Goal: Task Accomplishment & Management: Manage account settings

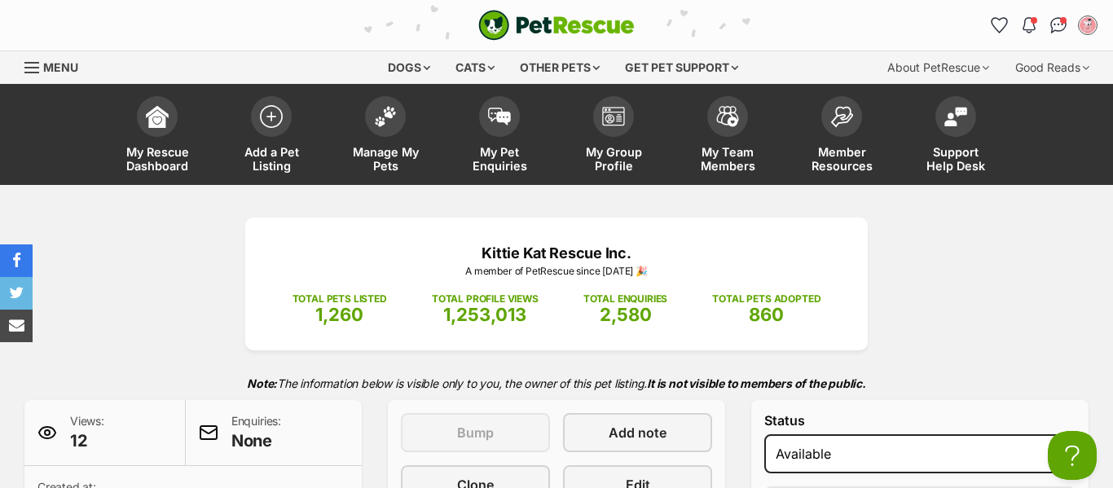
click at [374, 123] on img at bounding box center [385, 116] width 23 height 21
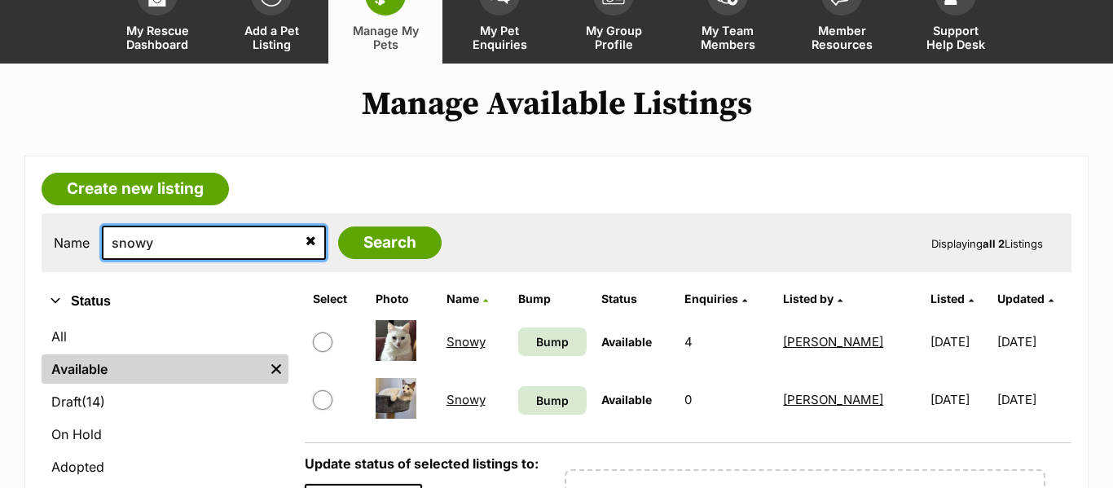
click at [236, 253] on input "snowy" at bounding box center [214, 243] width 224 height 34
type input "b"
click at [338, 227] on input "Search" at bounding box center [389, 243] width 103 height 33
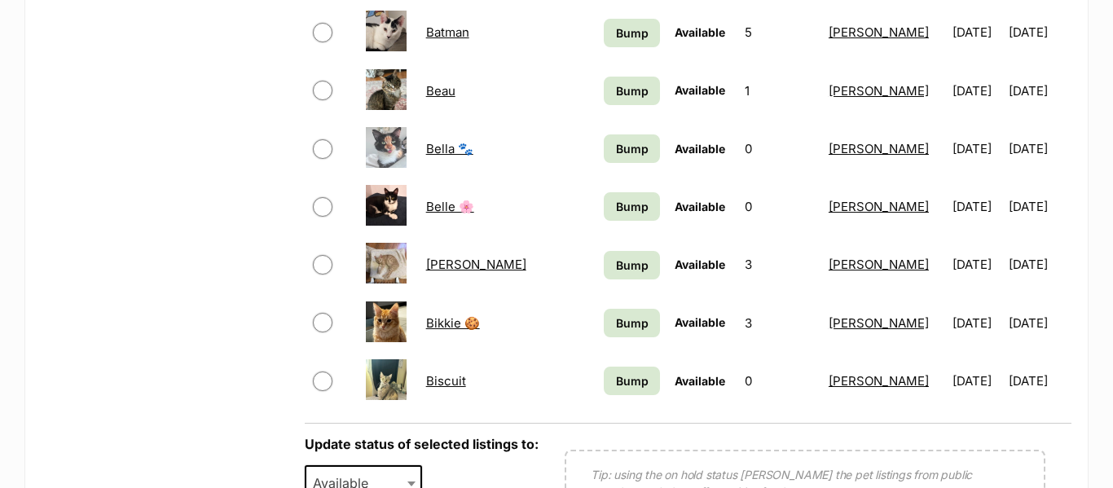
scroll to position [1185, 0]
click at [433, 151] on link "Bella 🐾" at bounding box center [449, 149] width 47 height 15
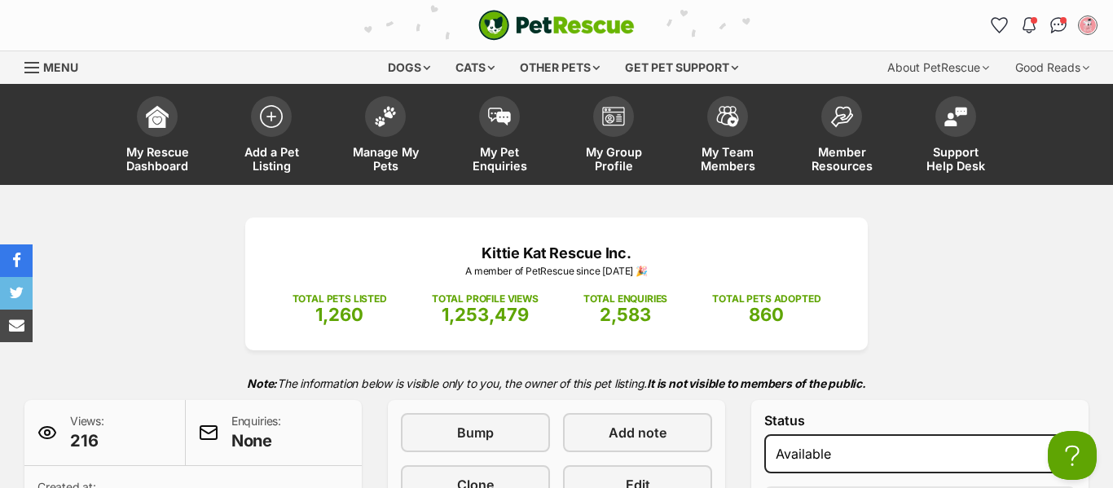
scroll to position [287, 0]
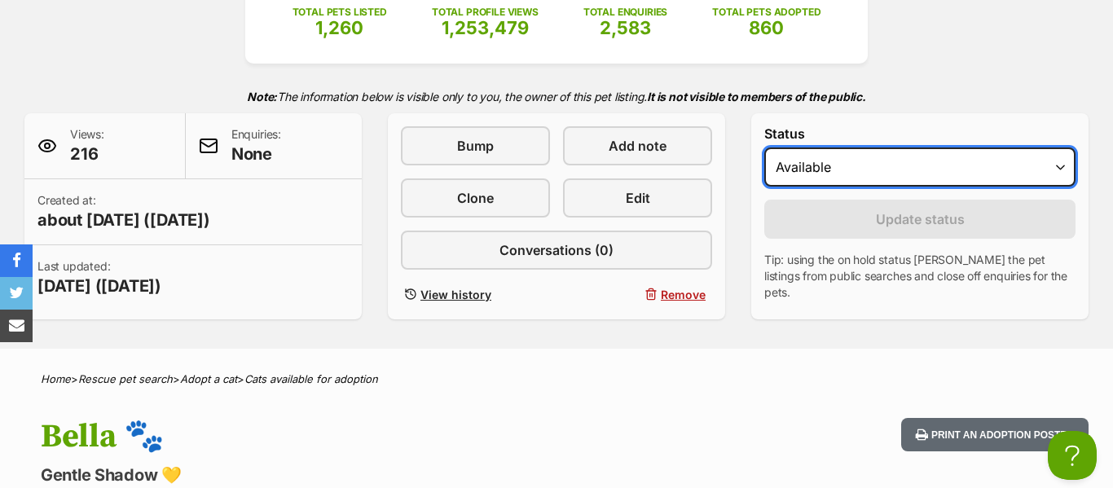
click at [818, 161] on select "Draft Available On hold Adopted" at bounding box center [919, 166] width 311 height 39
select select "rehomed"
click at [764, 147] on select "Draft Available On hold Adopted" at bounding box center [919, 166] width 311 height 39
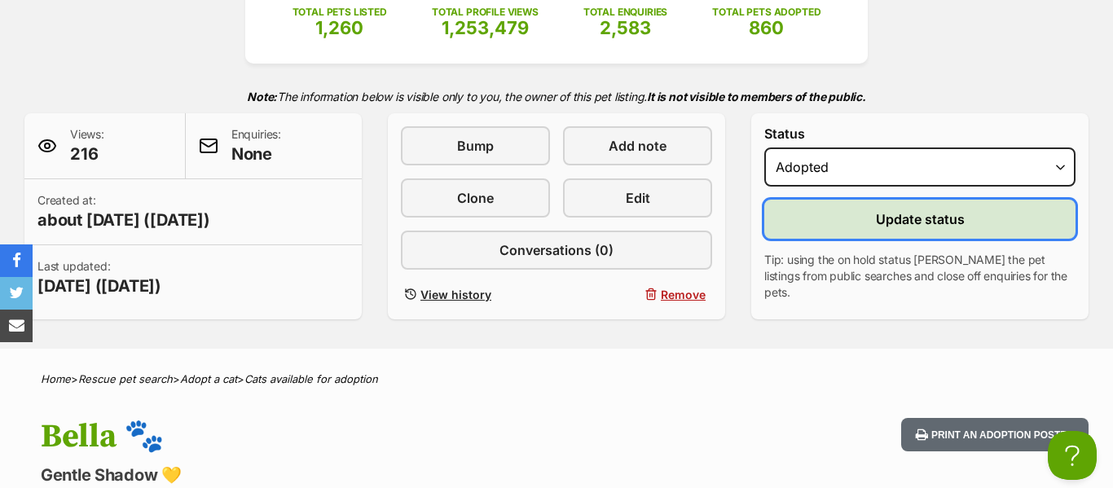
click at [818, 220] on button "Update status" at bounding box center [919, 219] width 311 height 39
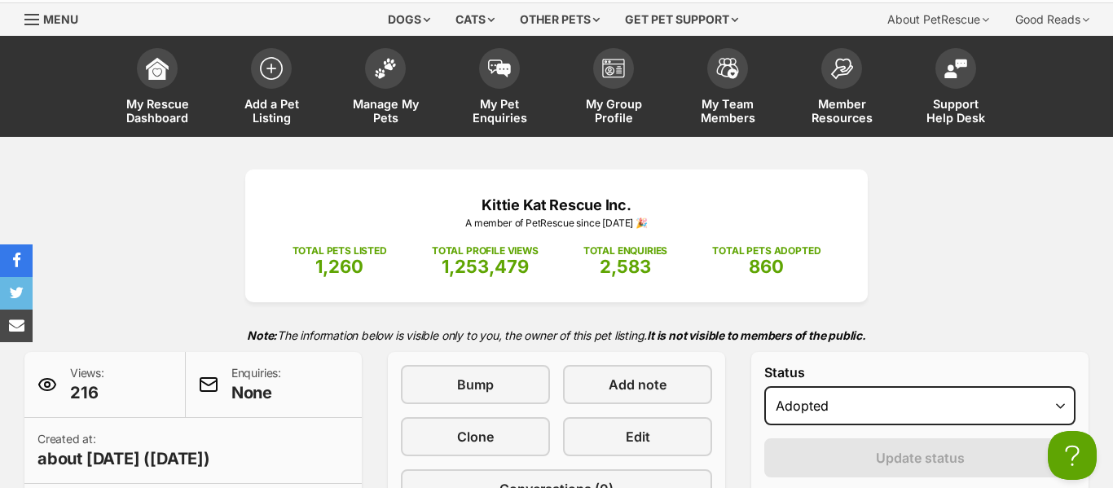
scroll to position [47, 0]
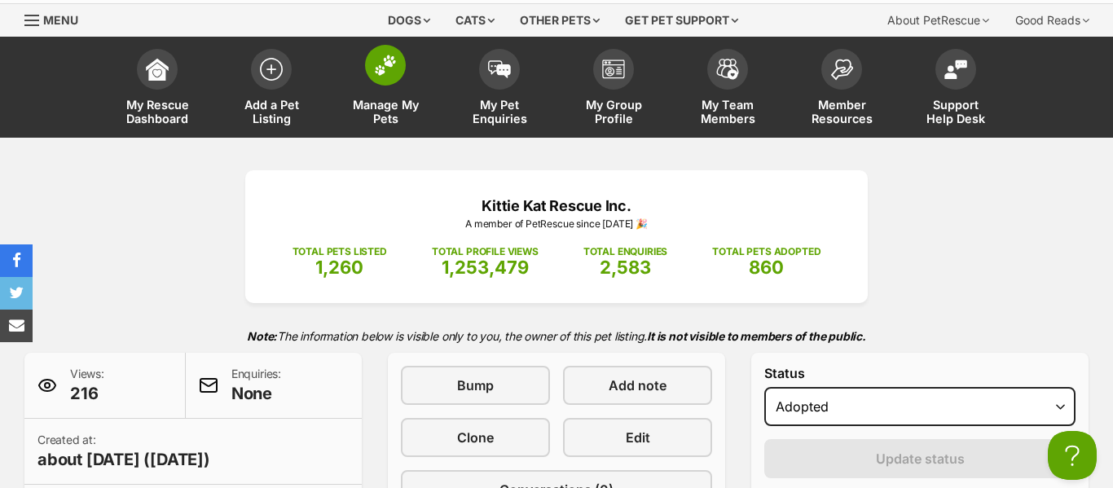
click at [395, 74] on img at bounding box center [385, 65] width 23 height 21
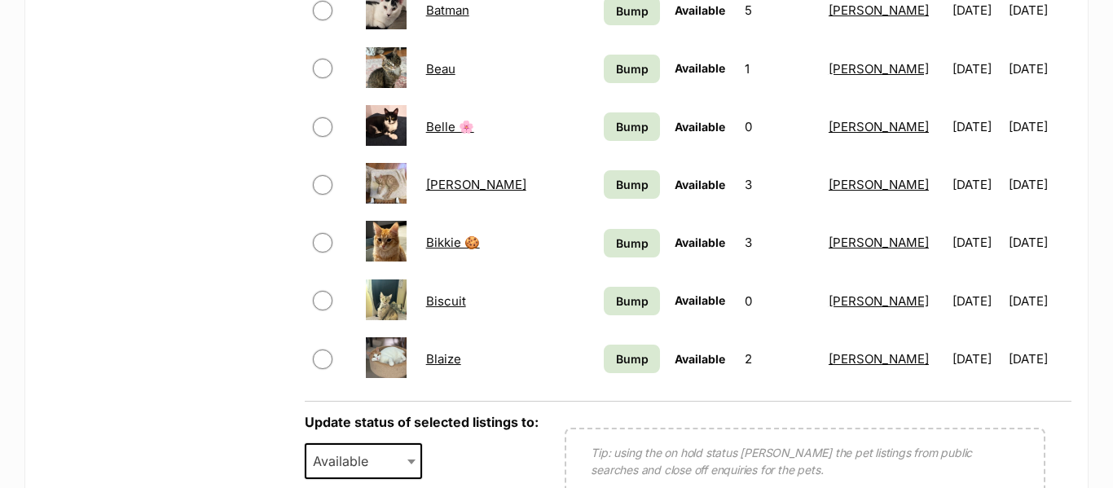
scroll to position [1210, 0]
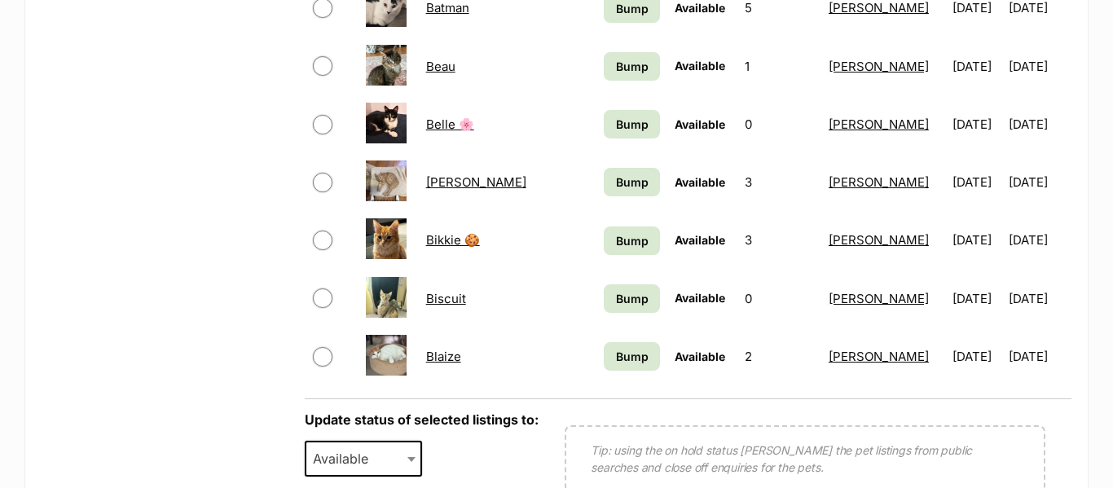
click at [458, 235] on link "Bikkie 🍪" at bounding box center [453, 239] width 54 height 15
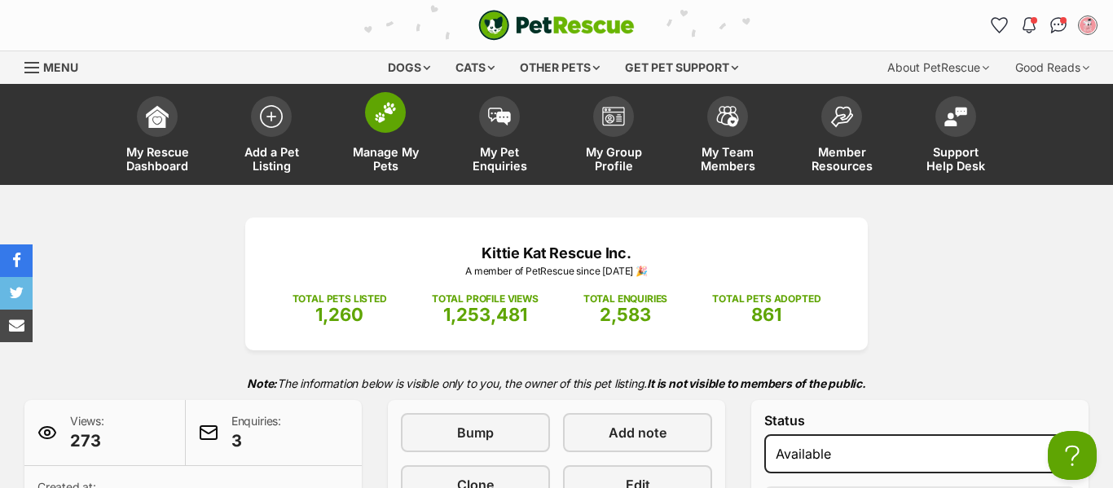
click at [392, 131] on span at bounding box center [385, 112] width 41 height 41
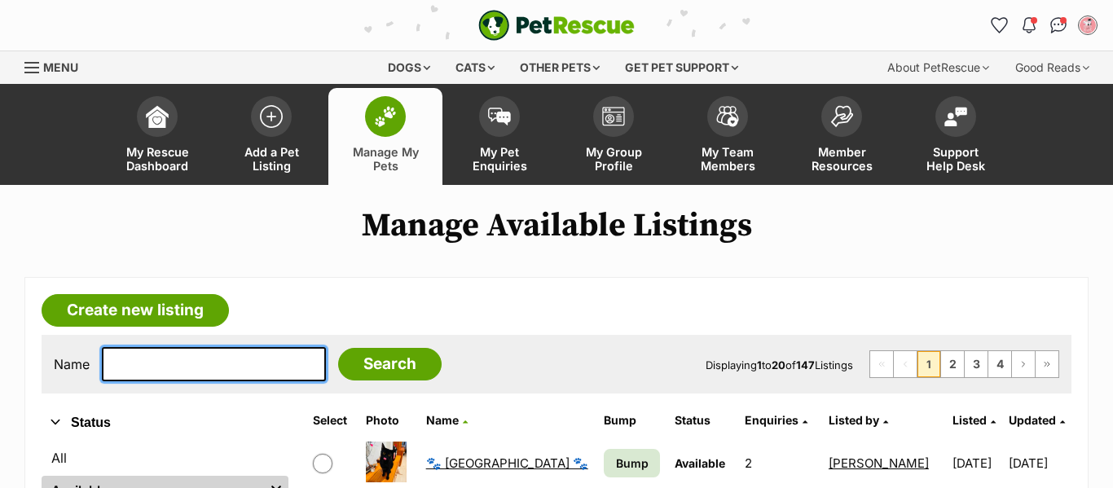
click at [244, 368] on input "text" at bounding box center [214, 364] width 224 height 34
type input "felony"
click at [338, 348] on input "Search" at bounding box center [389, 364] width 103 height 33
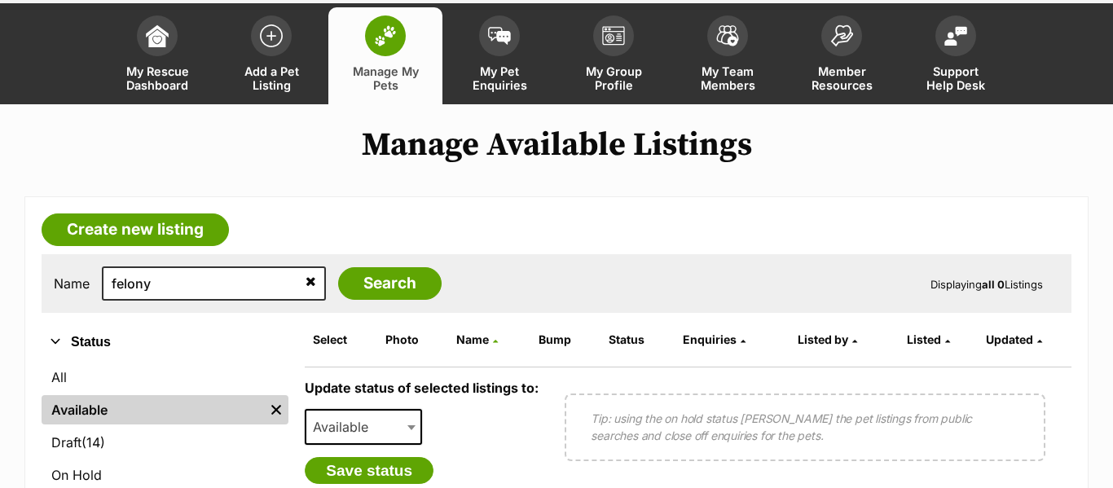
scroll to position [73, 0]
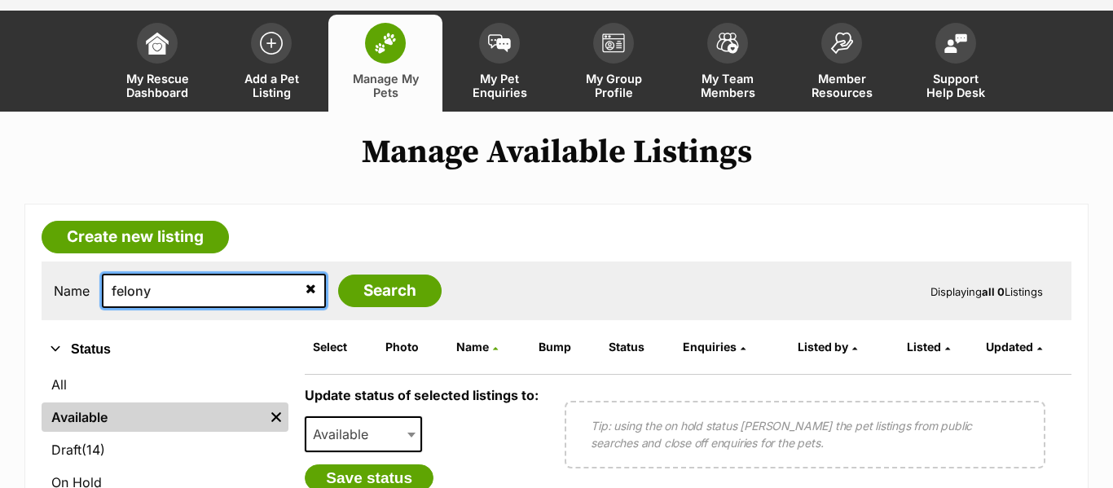
click at [268, 290] on input "felony" at bounding box center [214, 291] width 224 height 34
type input "fraud"
click at [338, 275] on input "Search" at bounding box center [389, 291] width 103 height 33
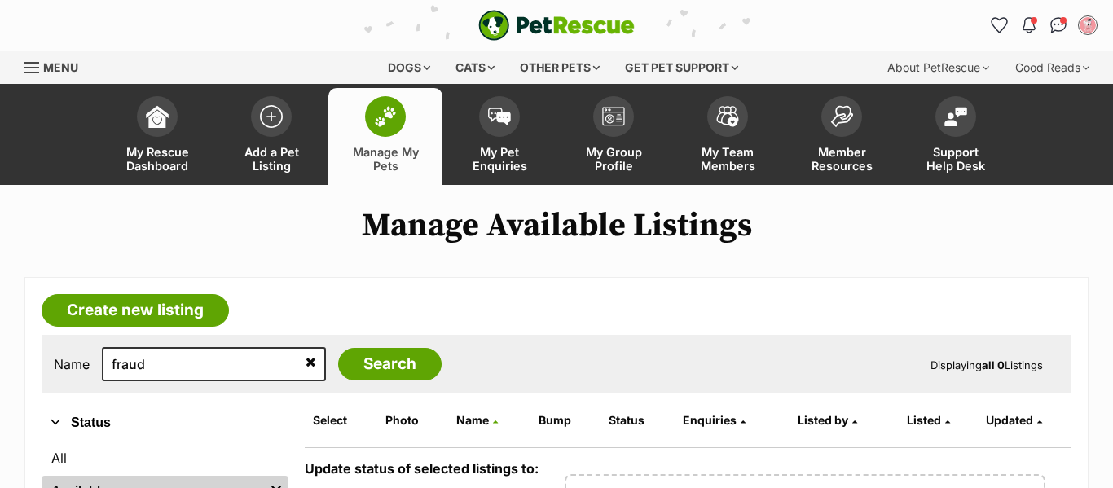
click at [306, 361] on icon at bounding box center [311, 361] width 11 height 13
click at [368, 363] on input "Search" at bounding box center [389, 364] width 103 height 33
